Goal: Information Seeking & Learning: Find specific page/section

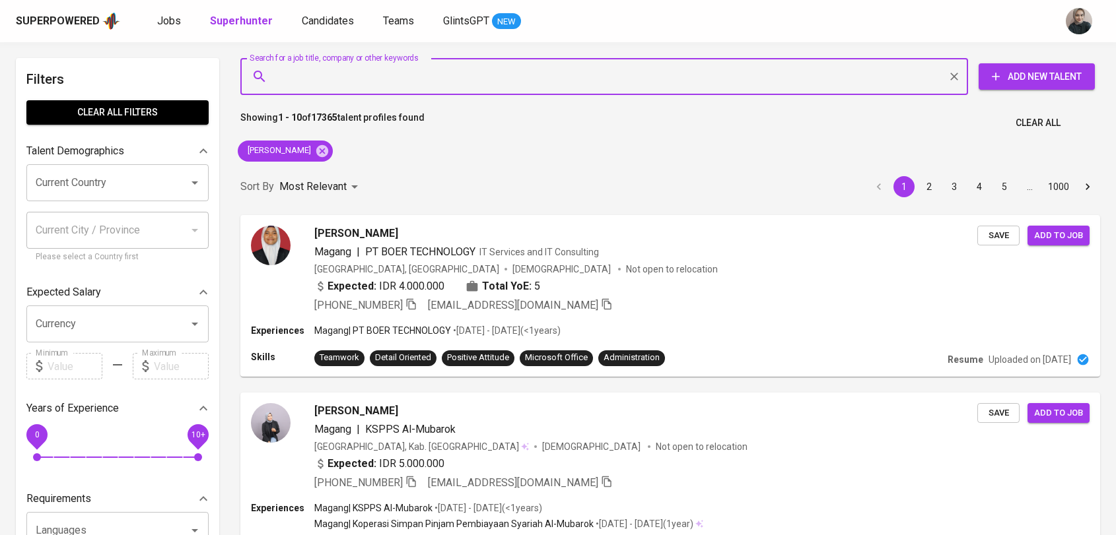
scroll to position [46, 0]
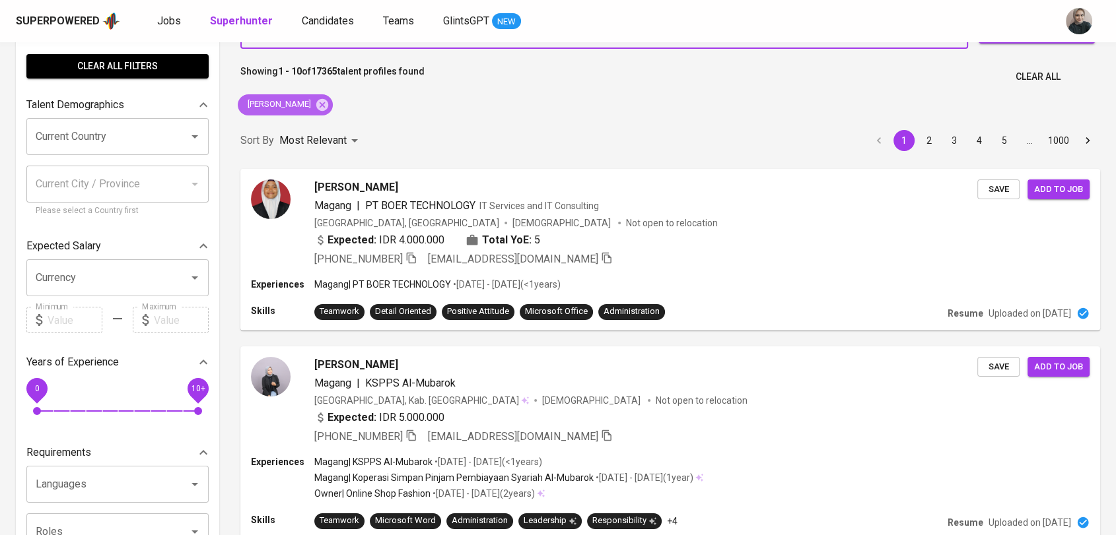
drag, startPoint x: 307, startPoint y: 109, endPoint x: 349, endPoint y: 101, distance: 42.3
click at [316, 109] on icon at bounding box center [322, 104] width 12 height 12
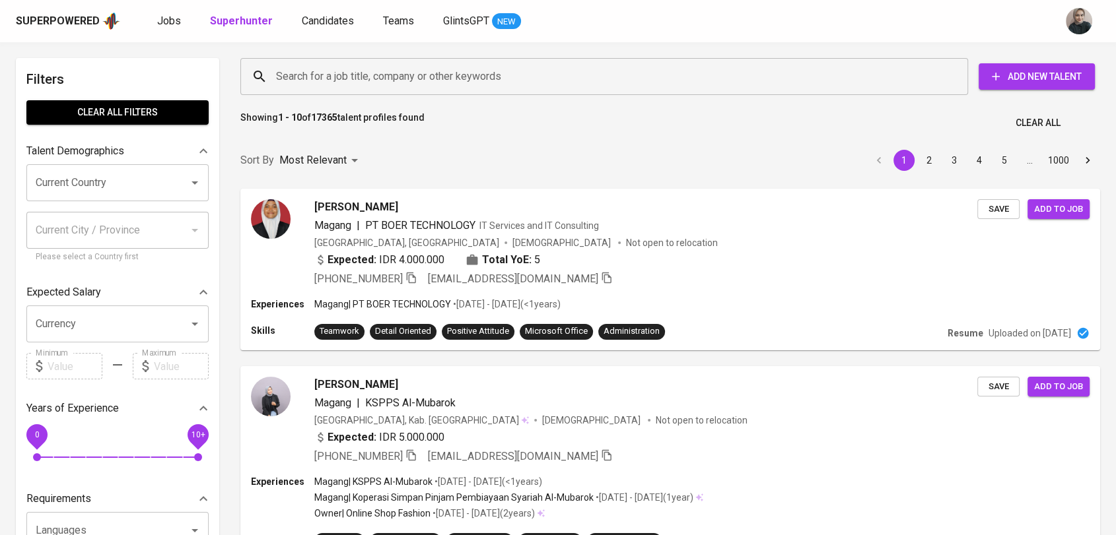
click at [428, 82] on input "Search for a job title, company or other keywords" at bounding box center [607, 76] width 669 height 25
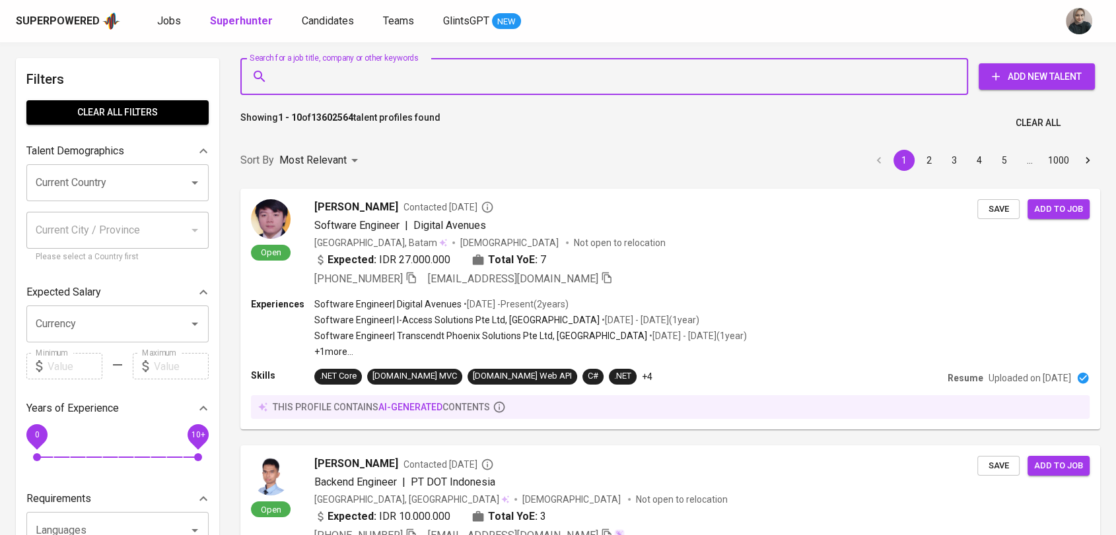
click at [384, 79] on input "Search for a job title, company or other keywords" at bounding box center [607, 76] width 669 height 25
paste input "[PERSON_NAME]"
type input "[PERSON_NAME]"
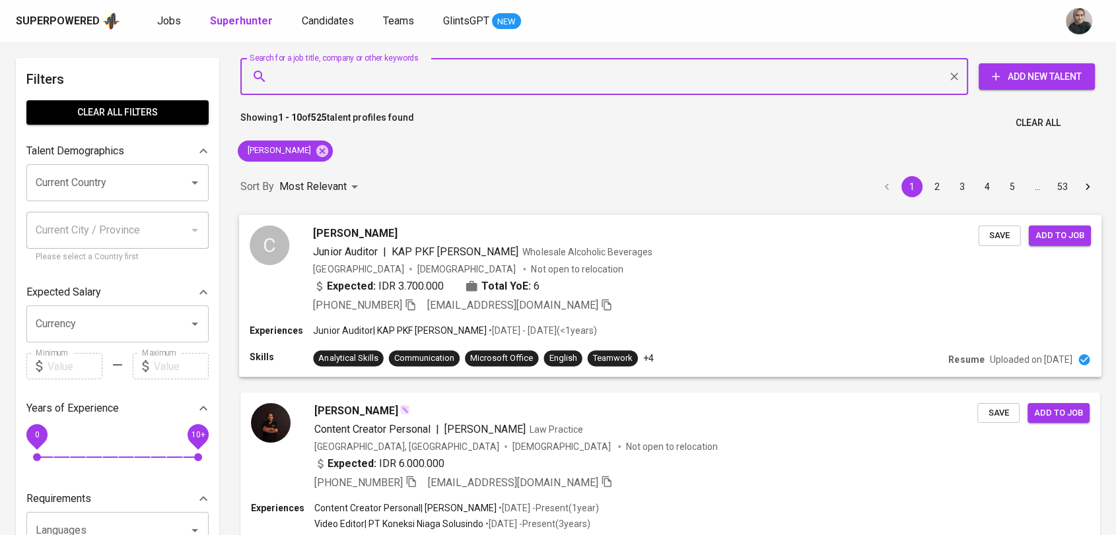
click at [343, 255] on span "Junior Auditor" at bounding box center [345, 251] width 64 height 13
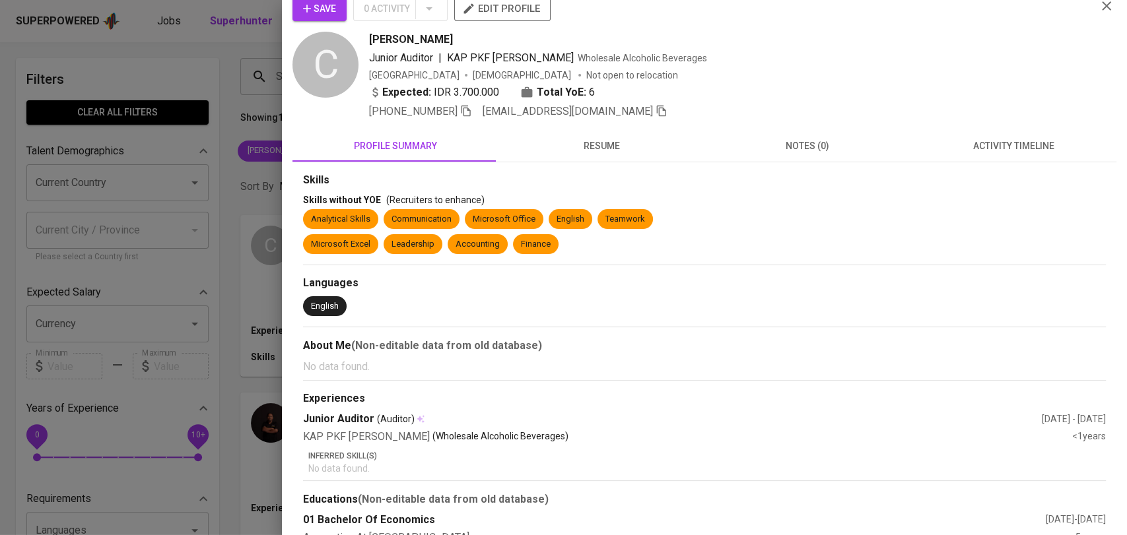
scroll to position [46, 0]
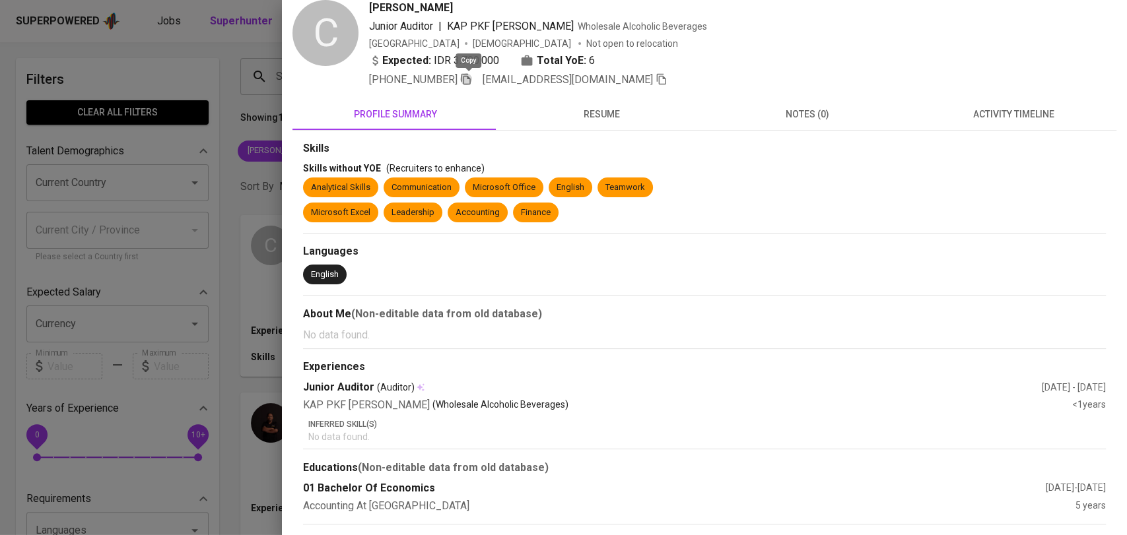
click at [467, 84] on icon "button" at bounding box center [465, 79] width 9 height 11
